Goal: Go to known website: Access a specific website the user already knows

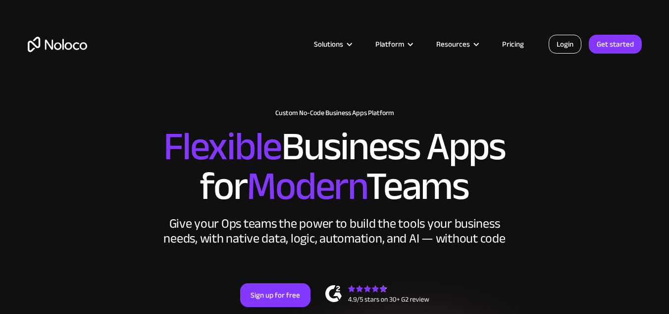
click at [561, 48] on link "Login" at bounding box center [565, 44] width 33 height 19
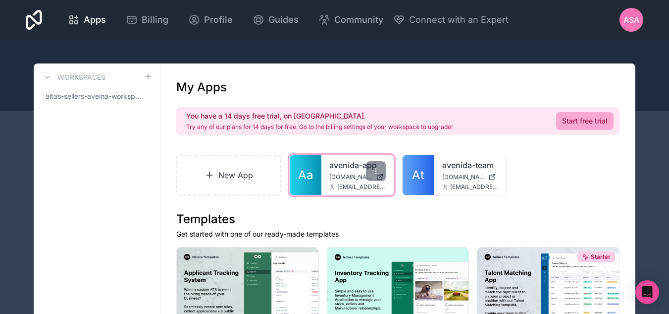
click at [345, 162] on link "avenida-app" at bounding box center [357, 165] width 56 height 12
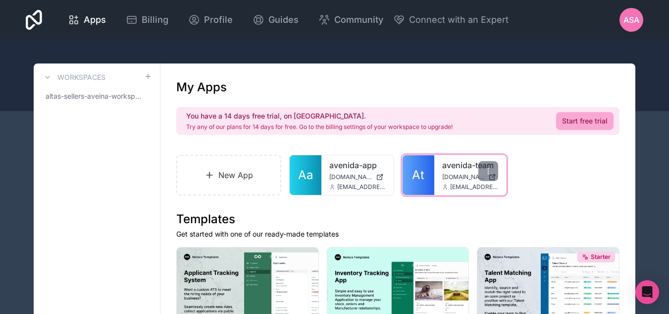
click at [443, 169] on link "avenida-team" at bounding box center [470, 165] width 56 height 12
